Goal: Information Seeking & Learning: Learn about a topic

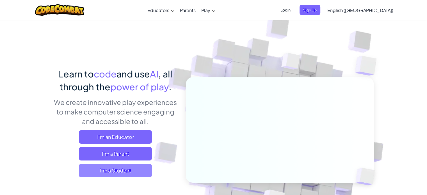
click at [134, 174] on span "I'm a Student" at bounding box center [115, 170] width 73 height 13
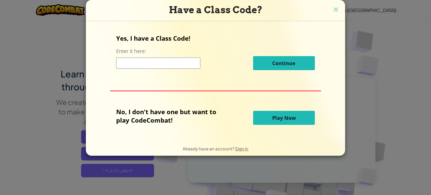
click at [171, 60] on input at bounding box center [158, 63] width 84 height 11
click at [291, 117] on span "Play Now" at bounding box center [284, 118] width 24 height 7
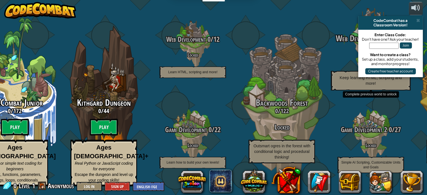
click at [334, 24] on div "Web Development 2 0 / 22 Locked Keep learning HTML, scripting and more!" at bounding box center [371, 44] width 107 height 107
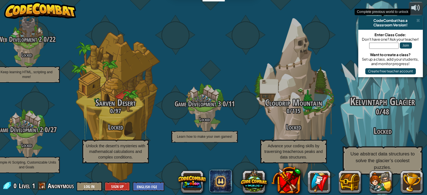
click at [423, 133] on h3 "Locked" at bounding box center [382, 131] width 107 height 9
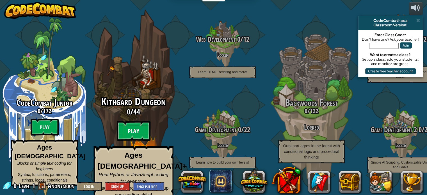
click at [134, 128] on btn "Play" at bounding box center [134, 131] width 34 height 20
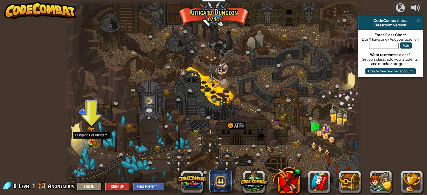
click at [92, 140] on img at bounding box center [91, 135] width 7 height 16
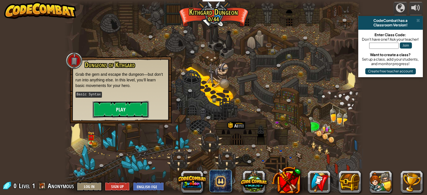
click at [133, 106] on button "Play" at bounding box center [121, 109] width 56 height 17
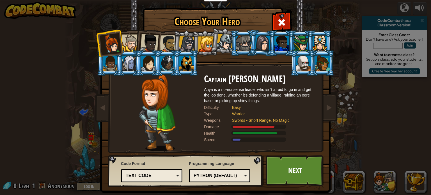
click at [145, 180] on div "Text code Blocks and code Blocks Blocks (Icons) Text code" at bounding box center [152, 175] width 62 height 13
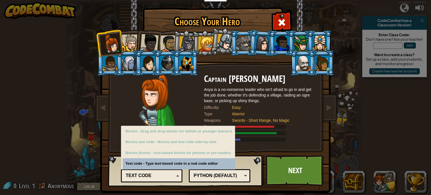
click at [213, 176] on div "Python (Default)" at bounding box center [218, 176] width 49 height 6
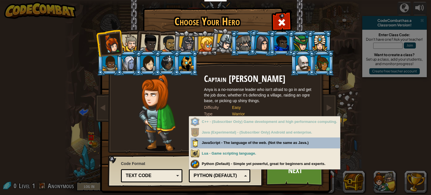
click at [227, 176] on div "Python (Default)" at bounding box center [218, 176] width 49 height 6
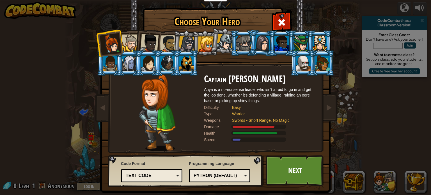
click at [296, 170] on link "Next" at bounding box center [295, 170] width 59 height 31
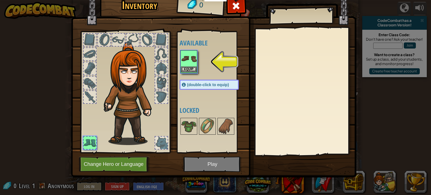
click at [192, 61] on img at bounding box center [189, 59] width 16 height 16
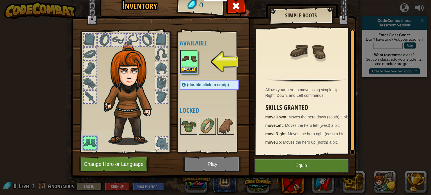
scroll to position [1, 0]
click at [190, 69] on button "Equip" at bounding box center [189, 70] width 16 height 6
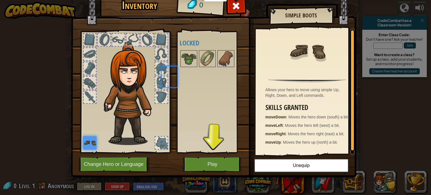
click at [190, 69] on div "Available Equip (double-click to equip) Locked" at bounding box center [215, 92] width 71 height 117
click at [213, 166] on button "Play" at bounding box center [212, 164] width 59 height 15
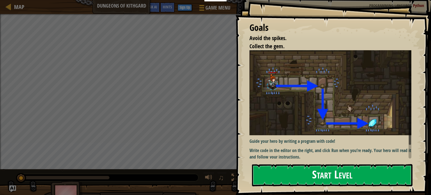
click at [318, 176] on button "Start Level" at bounding box center [332, 175] width 161 height 22
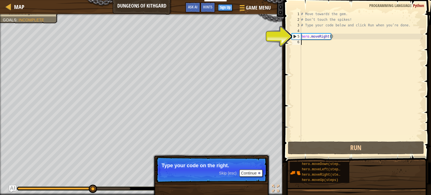
click at [313, 43] on div "# Move towards the gem. # Don’t touch the spikes! # Type your code below and cl…" at bounding box center [361, 81] width 123 height 140
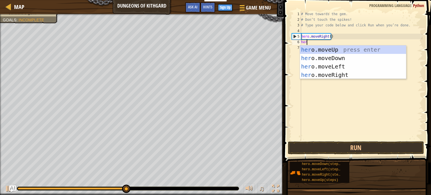
type textarea "hero"
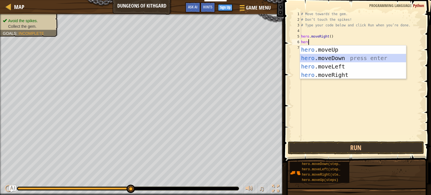
scroll to position [3, 0]
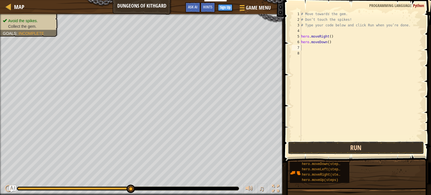
click at [324, 146] on button "Run" at bounding box center [356, 148] width 136 height 13
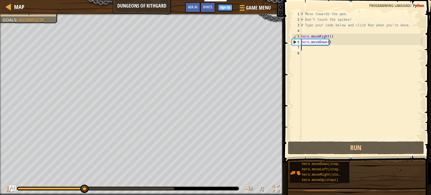
click at [316, 49] on div "# Move towards the gem. # Don’t touch the spikes! # Type your code below and cl…" at bounding box center [361, 81] width 123 height 140
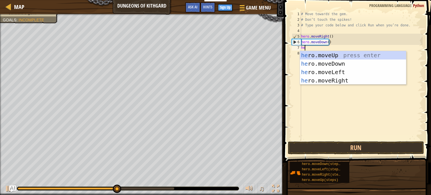
type textarea "hero"
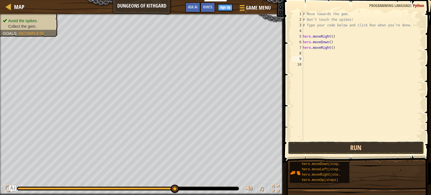
click at [337, 149] on button "Run" at bounding box center [356, 148] width 136 height 13
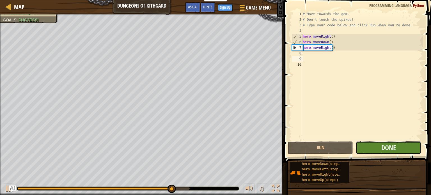
click at [399, 149] on button "Done" at bounding box center [388, 148] width 65 height 13
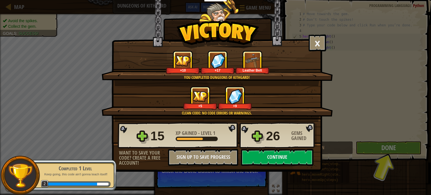
click at [375, 142] on div "× Well done, hero. You’re building the strength to escape [PERSON_NAME]. How fu…" at bounding box center [215, 97] width 431 height 195
click at [286, 158] on button "Continue" at bounding box center [277, 157] width 72 height 17
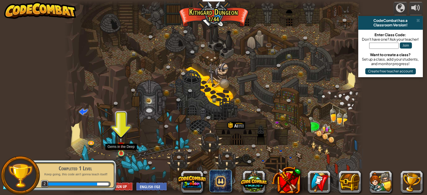
click at [121, 149] on img at bounding box center [120, 145] width 7 height 17
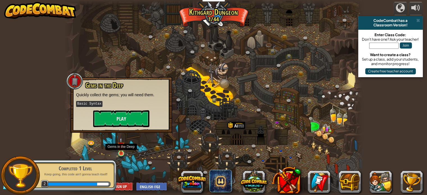
click at [121, 149] on img at bounding box center [120, 145] width 7 height 17
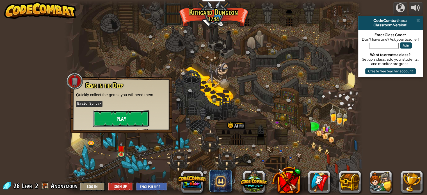
click at [127, 120] on button "Play" at bounding box center [121, 118] width 56 height 17
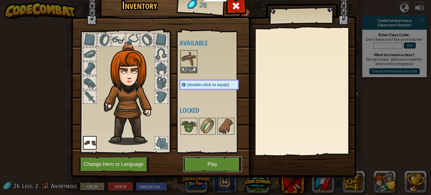
click at [205, 164] on button "Play" at bounding box center [212, 164] width 59 height 15
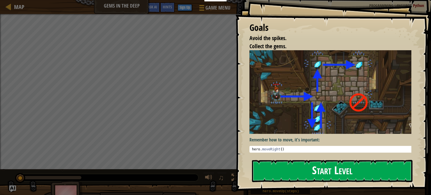
click at [302, 171] on button "Start Level" at bounding box center [332, 171] width 161 height 22
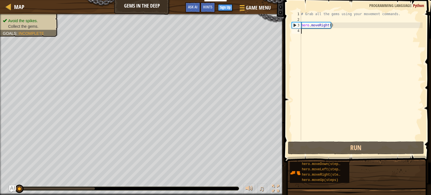
click at [316, 34] on div "# Grab all the gems using your movement commands. hero . moveRight ( )" at bounding box center [361, 81] width 123 height 140
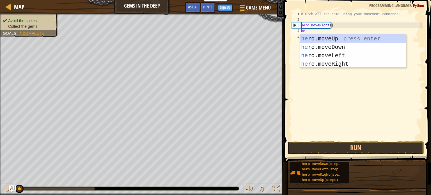
type textarea "her"
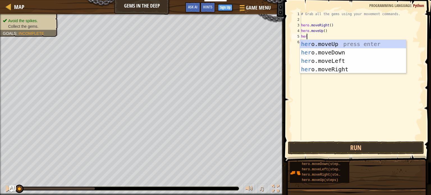
type textarea "hero"
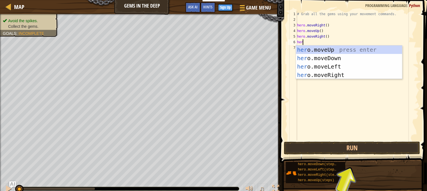
type textarea "hero"
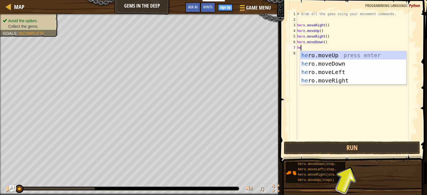
type textarea "hero"
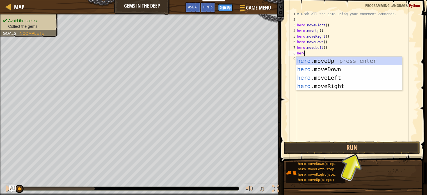
type textarea "hero"
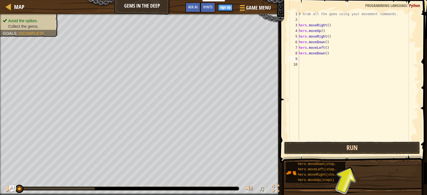
click at [330, 149] on button "Run" at bounding box center [352, 148] width 136 height 13
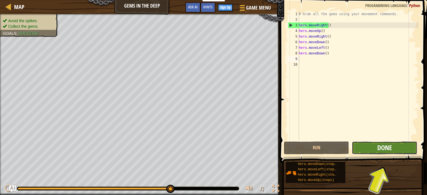
click at [391, 147] on span "Done" at bounding box center [385, 147] width 15 height 9
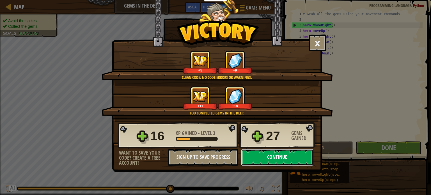
click at [297, 160] on button "Continue" at bounding box center [277, 157] width 72 height 17
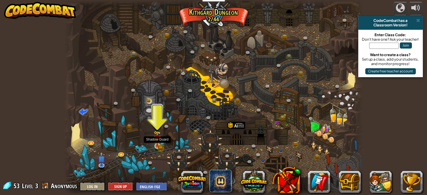
click at [161, 142] on img at bounding box center [157, 139] width 7 height 16
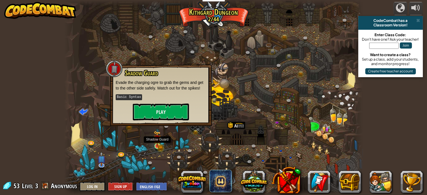
click at [161, 142] on img at bounding box center [157, 139] width 7 height 16
click at [155, 116] on button "Play" at bounding box center [161, 112] width 56 height 17
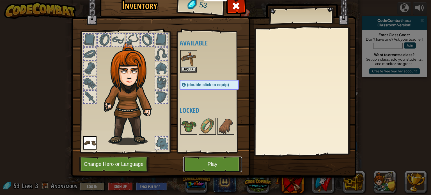
click at [209, 157] on button "Play" at bounding box center [212, 164] width 59 height 15
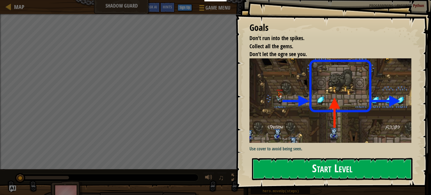
click at [319, 176] on button "Start Level" at bounding box center [332, 169] width 161 height 22
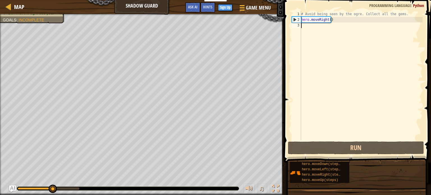
click at [310, 29] on div "# Avoid being seen by the ogre. Collect all the gems. hero . moveRight ( )" at bounding box center [361, 81] width 123 height 140
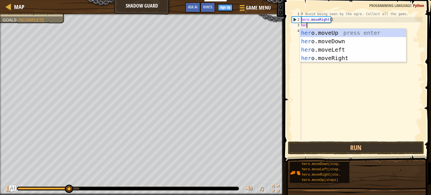
type textarea "hero"
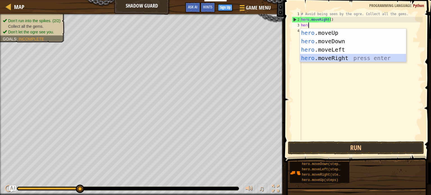
scroll to position [3, 0]
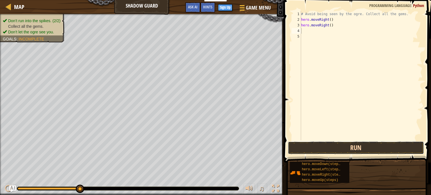
click at [329, 144] on button "Run" at bounding box center [356, 148] width 136 height 13
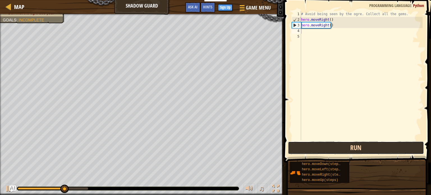
click at [329, 144] on button "Run" at bounding box center [356, 148] width 136 height 13
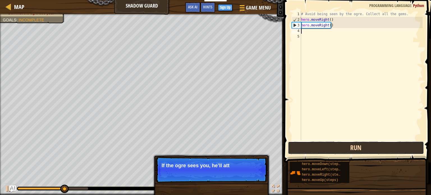
click at [343, 150] on button "Run" at bounding box center [356, 148] width 136 height 13
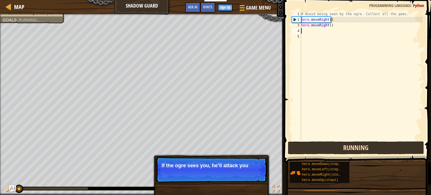
click at [343, 150] on button "Running" at bounding box center [356, 148] width 136 height 13
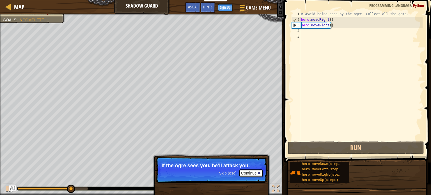
click at [336, 24] on div "# Avoid being seen by the ogre. Collect all the gems. hero . moveRight ( ) hero…" at bounding box center [361, 81] width 123 height 140
click at [337, 23] on div "# Avoid being seen by the ogre. Collect all the gems. hero . moveRight ( ) hero…" at bounding box center [361, 81] width 123 height 140
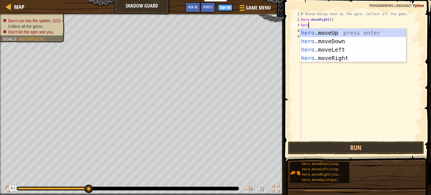
type textarea "hero"
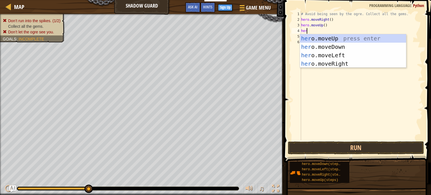
type textarea "hero"
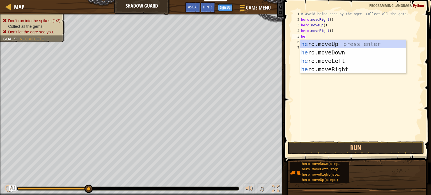
type textarea "her"
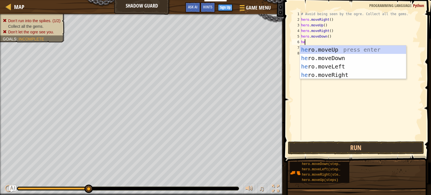
type textarea "hero"
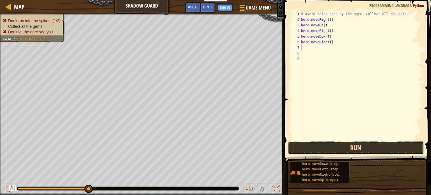
click at [328, 148] on button "Run" at bounding box center [356, 148] width 136 height 13
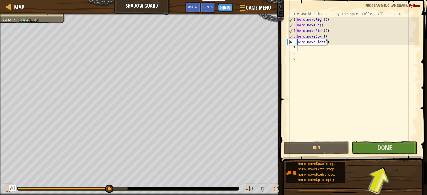
click at [406, 140] on span at bounding box center [354, 73] width 152 height 179
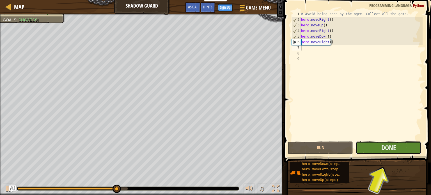
click at [406, 148] on button "Done" at bounding box center [388, 148] width 65 height 13
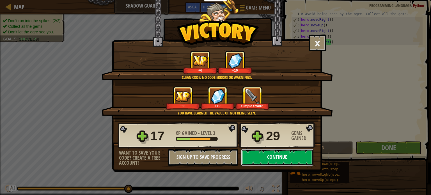
click at [280, 152] on button "Continue" at bounding box center [277, 157] width 72 height 17
